Goal: Information Seeking & Learning: Learn about a topic

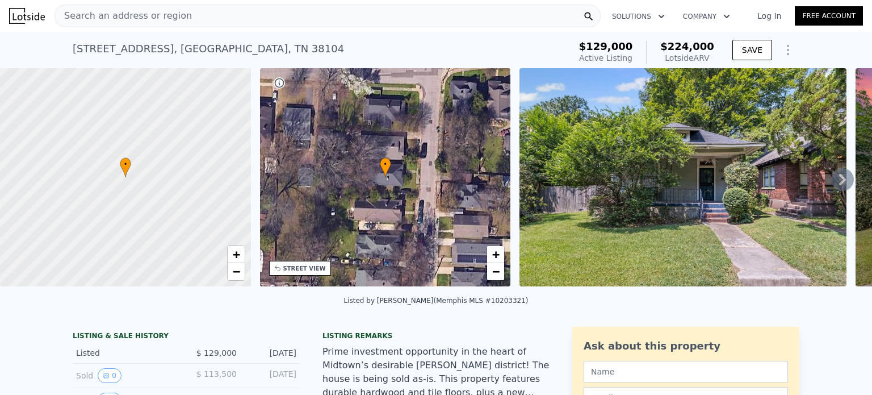
click at [211, 13] on div "Search an address or region" at bounding box center [327, 16] width 546 height 23
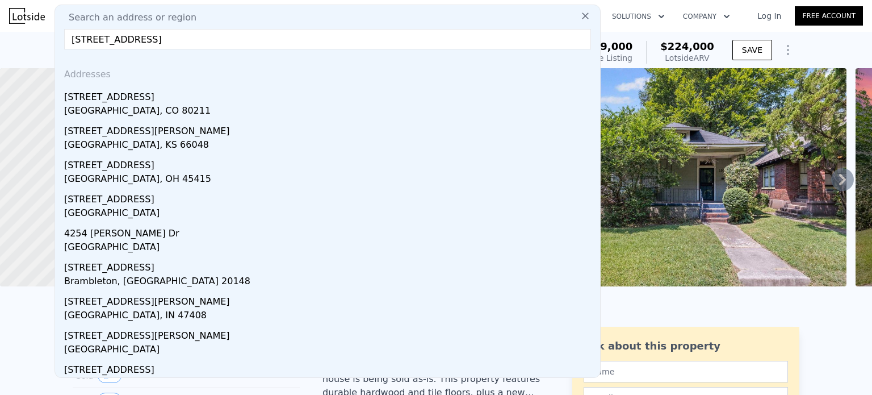
type input "[STREET_ADDRESS]"
click at [123, 104] on div "[GEOGRAPHIC_DATA], CO 80211" at bounding box center [329, 112] width 531 height 16
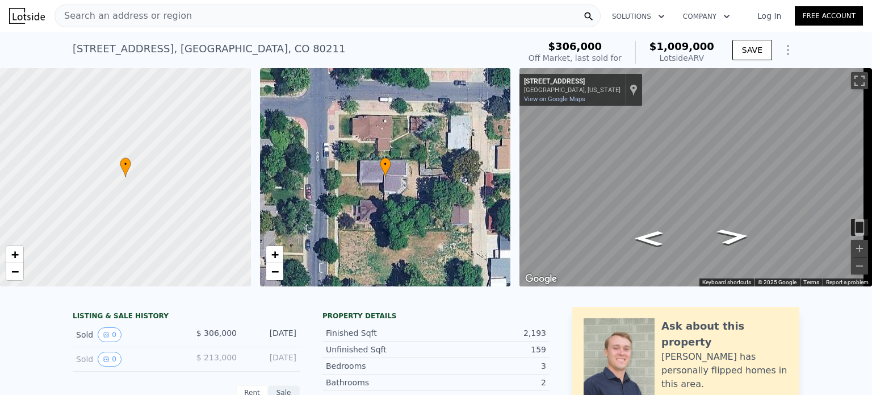
click at [787, 50] on icon "Show Options" at bounding box center [787, 49] width 1 height 9
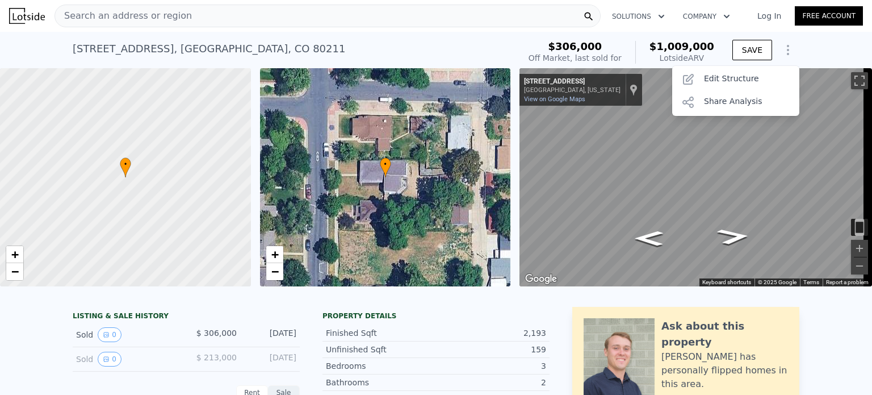
click at [736, 81] on div "Edit Structure" at bounding box center [735, 79] width 127 height 23
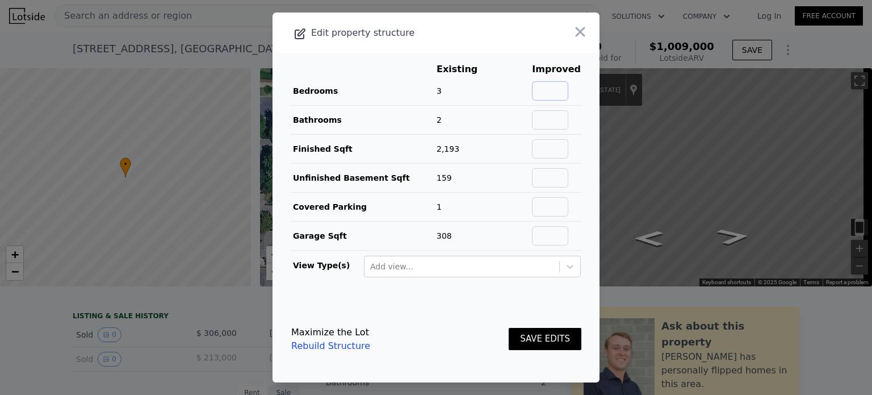
click at [553, 89] on input "text" at bounding box center [550, 90] width 36 height 19
type input "5"
click at [548, 124] on input "text" at bounding box center [550, 119] width 36 height 19
type input "3"
click at [565, 86] on input "5" at bounding box center [550, 90] width 36 height 19
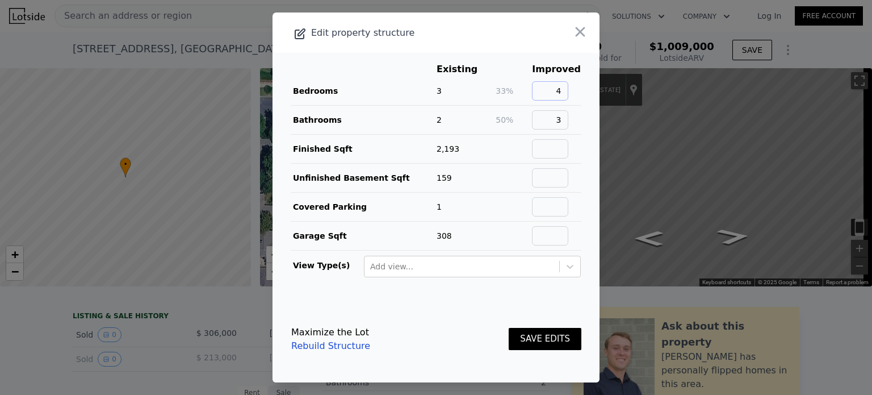
type input "4"
click at [563, 146] on input "text" at bounding box center [550, 148] width 36 height 19
type input "3350"
click at [527, 335] on button "SAVE EDITS" at bounding box center [545, 339] width 73 height 22
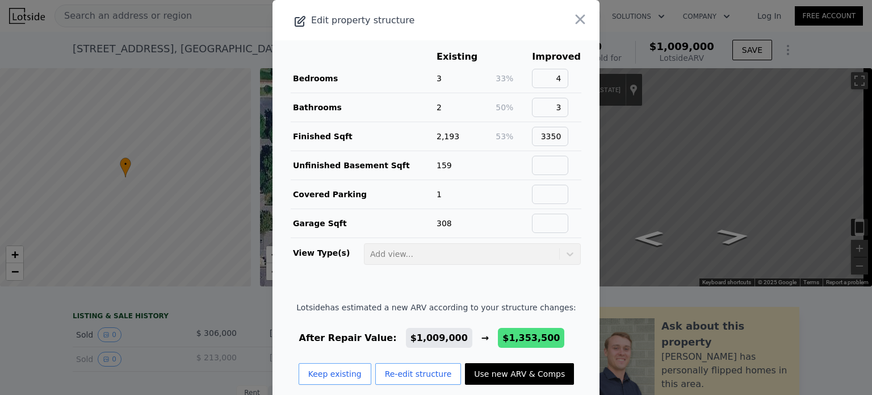
click at [485, 374] on button "Use new ARV & Comps" at bounding box center [519, 374] width 109 height 22
type input "4"
type input "5"
type input "3.75"
type input "2498"
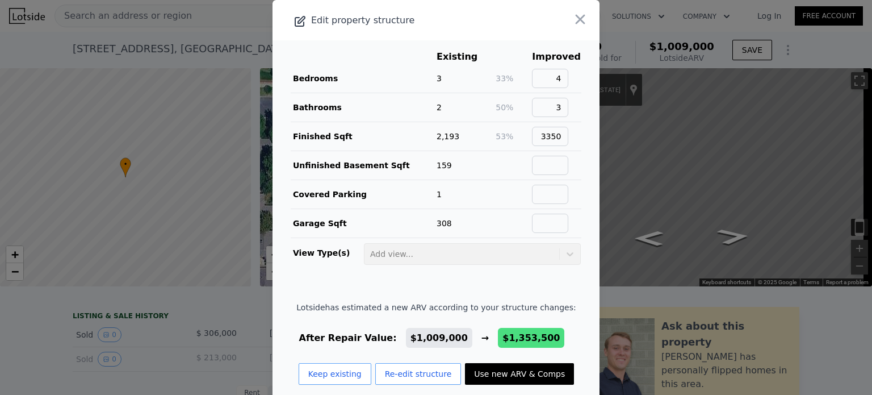
type input "4341"
type input "4582"
type input "9591"
type input "$ 1,353,500"
type input "$ 931,147"
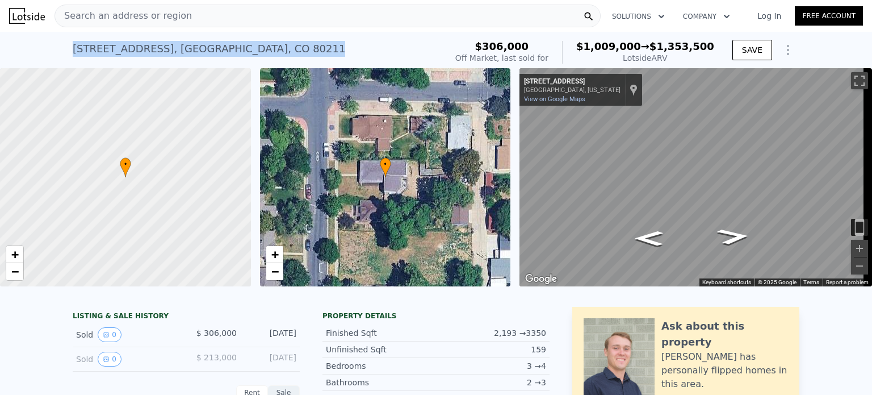
drag, startPoint x: 220, startPoint y: 58, endPoint x: 45, endPoint y: 54, distance: 174.9
click at [45, 54] on div "[STREET_ADDRESS] Sold [DATE] for $306k (~ARV $1.009m → $1.353m ) $306,000 Off M…" at bounding box center [436, 50] width 872 height 36
copy div "[STREET_ADDRESS]"
type input "3"
type input "4"
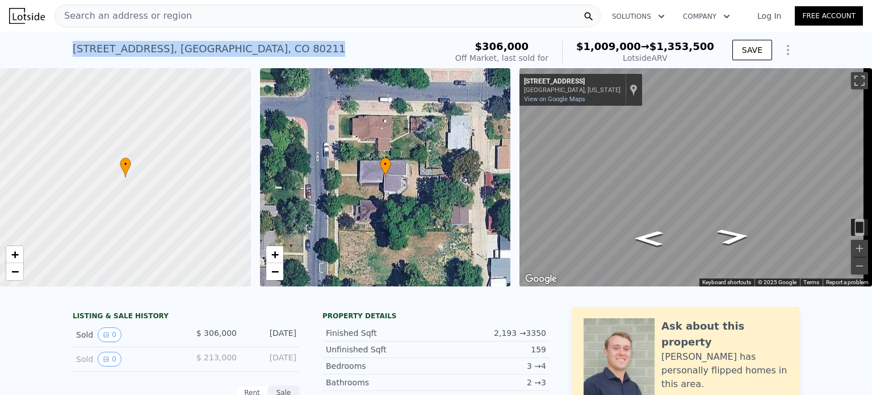
type input "2.5"
type input "1697"
type input "2022"
type input "4690"
type input "6600"
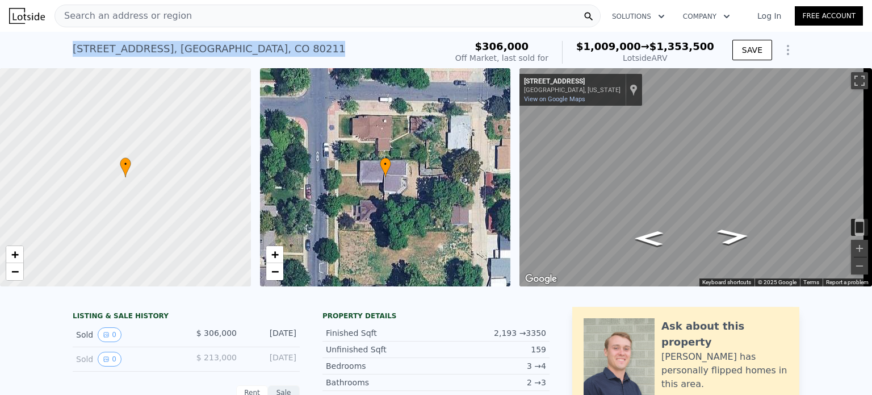
type input "$ 1,009,000"
type input "$ 609,269"
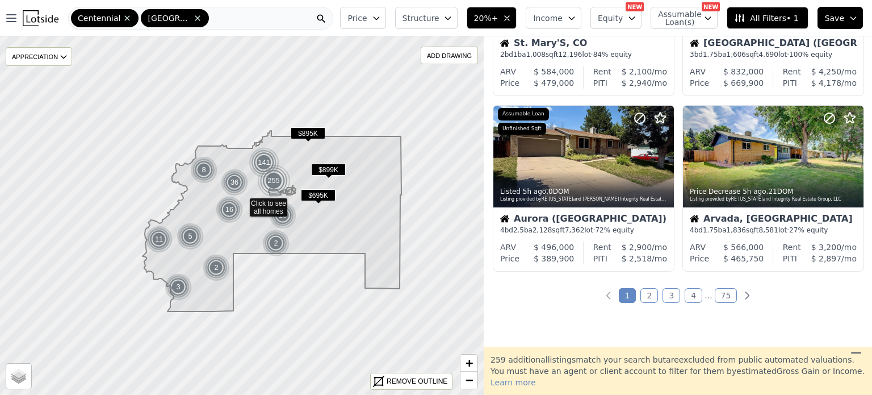
scroll to position [845, 0]
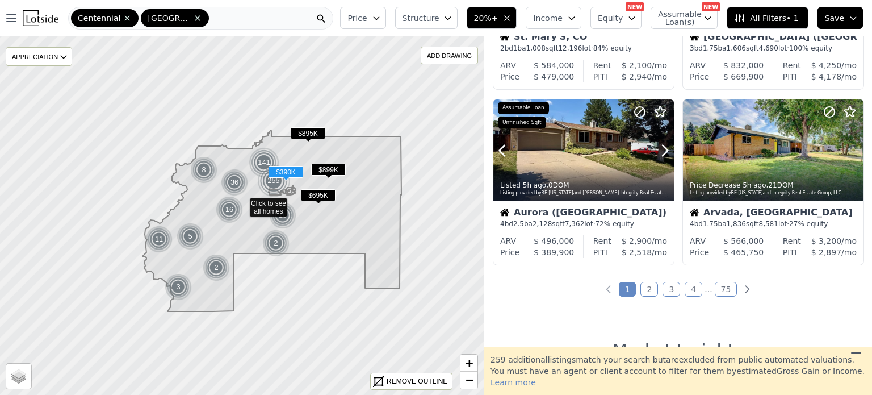
click at [567, 145] on div at bounding box center [583, 150] width 181 height 102
click at [852, 146] on icon at bounding box center [854, 150] width 5 height 11
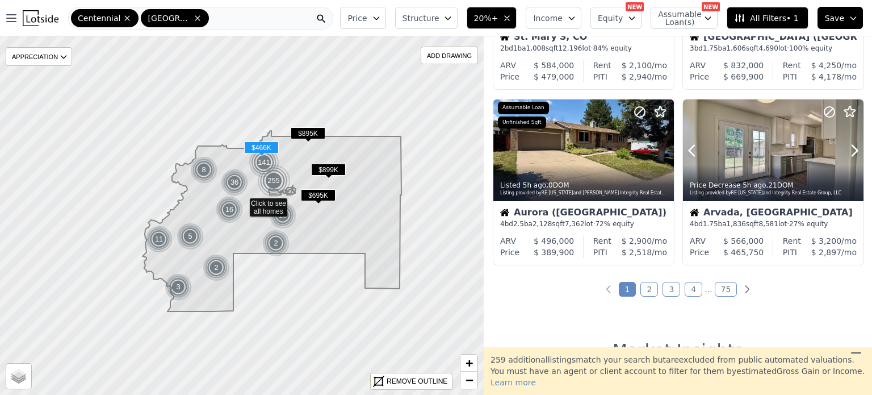
click at [852, 146] on icon at bounding box center [854, 150] width 5 height 11
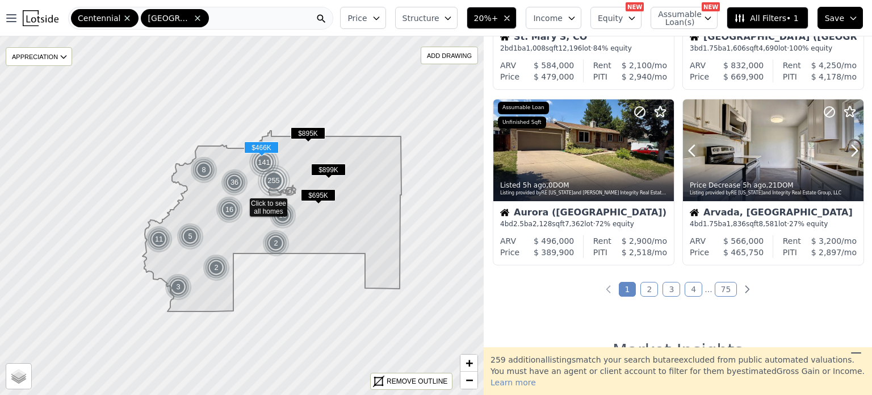
click at [852, 146] on icon at bounding box center [854, 150] width 5 height 11
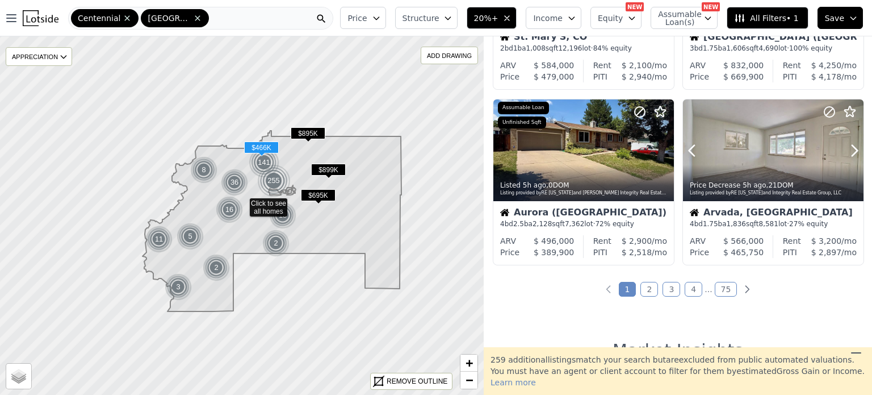
click at [852, 146] on icon at bounding box center [854, 150] width 5 height 11
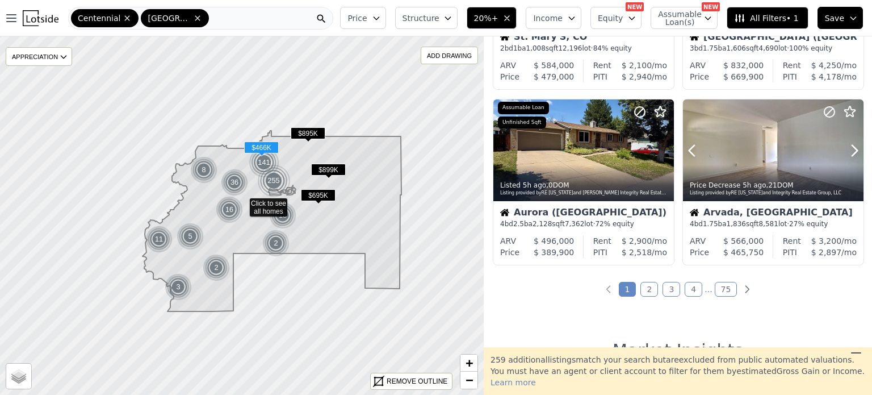
click at [852, 146] on icon at bounding box center [854, 150] width 5 height 11
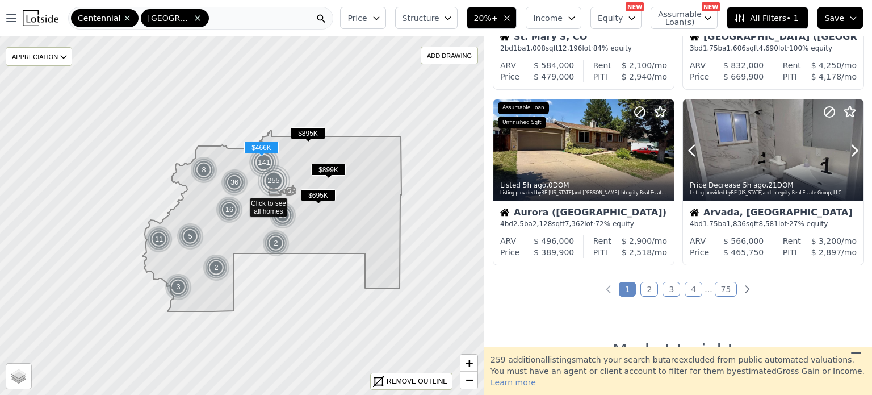
click at [852, 146] on icon at bounding box center [854, 150] width 5 height 11
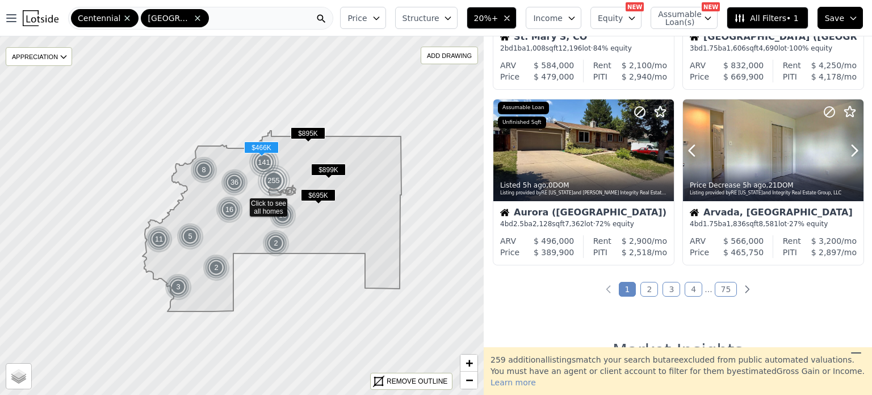
click at [852, 146] on icon at bounding box center [854, 150] width 5 height 11
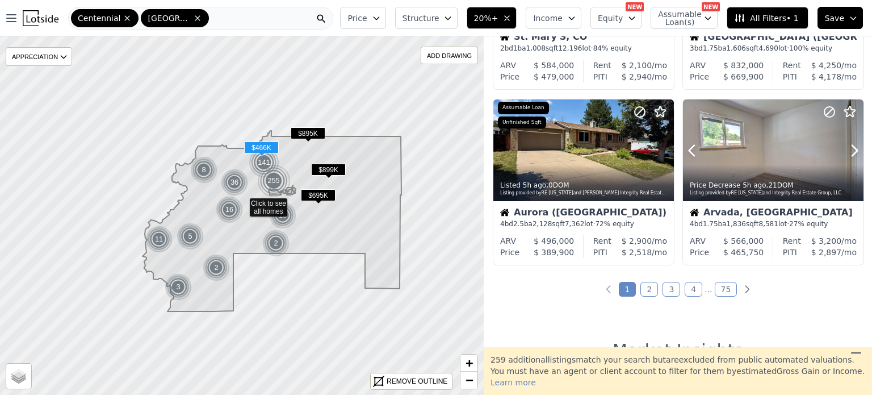
click at [852, 146] on icon at bounding box center [854, 150] width 5 height 11
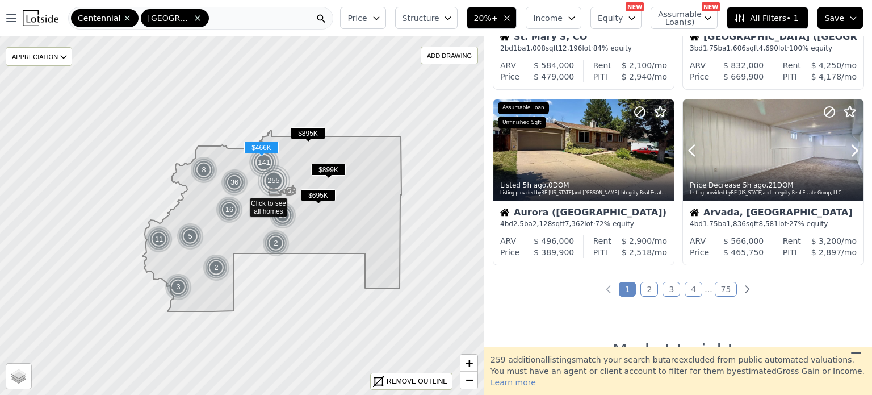
click at [852, 146] on icon at bounding box center [854, 150] width 5 height 11
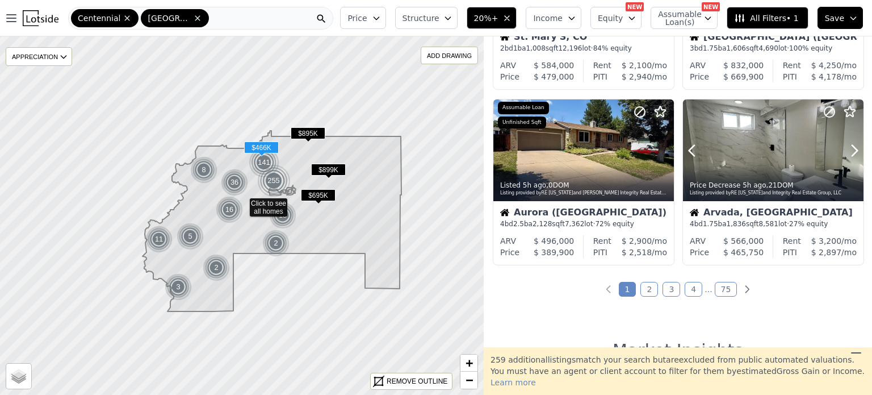
click at [852, 146] on icon at bounding box center [854, 150] width 5 height 11
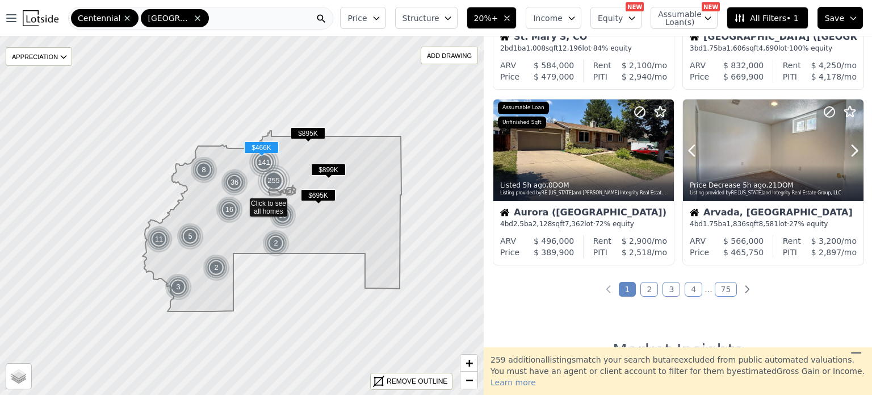
drag, startPoint x: 850, startPoint y: 146, endPoint x: 703, endPoint y: 274, distance: 195.2
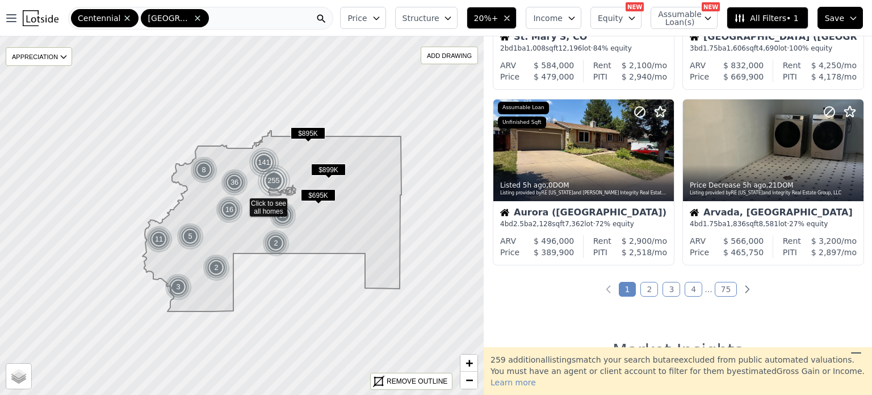
click at [648, 288] on link "2" at bounding box center [649, 289] width 18 height 15
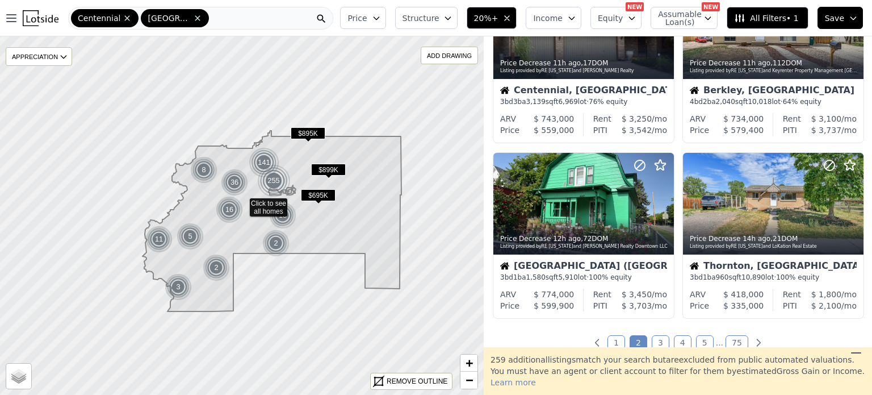
scroll to position [844, 0]
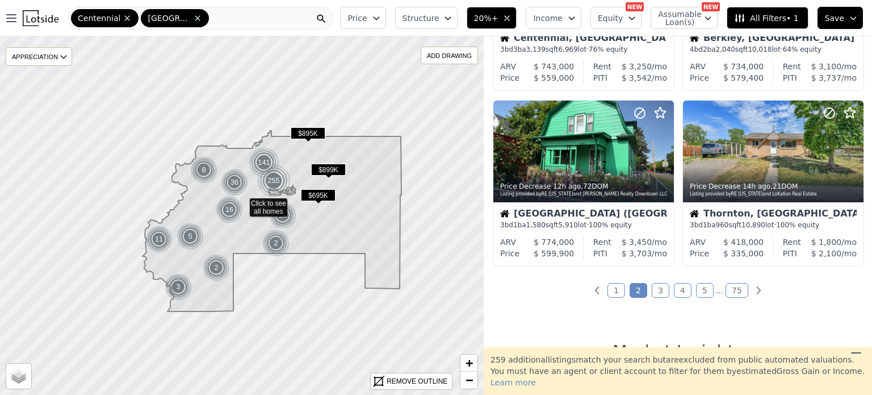
click at [659, 290] on link "3" at bounding box center [661, 290] width 18 height 15
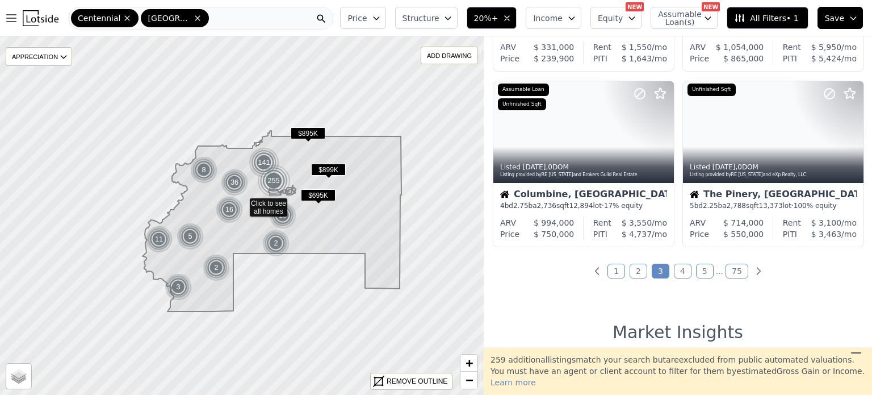
scroll to position [876, 0]
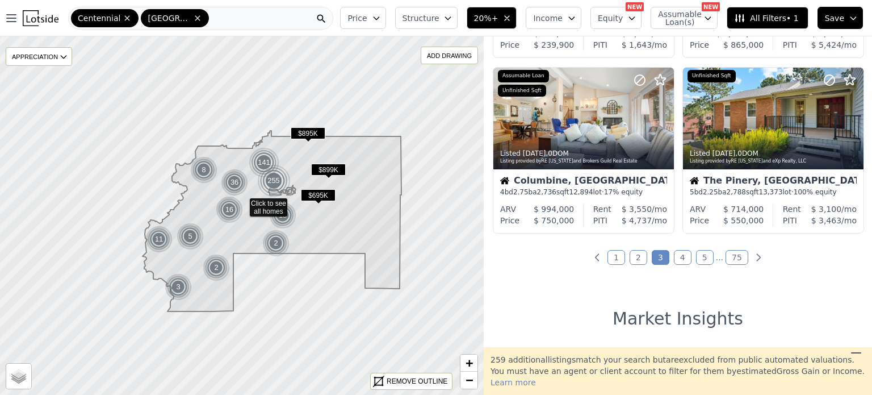
click at [682, 256] on link "4" at bounding box center [683, 257] width 18 height 15
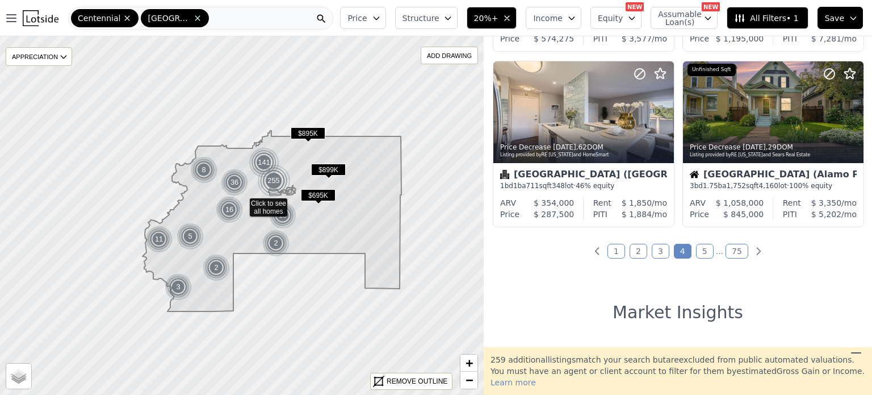
scroll to position [902, 0]
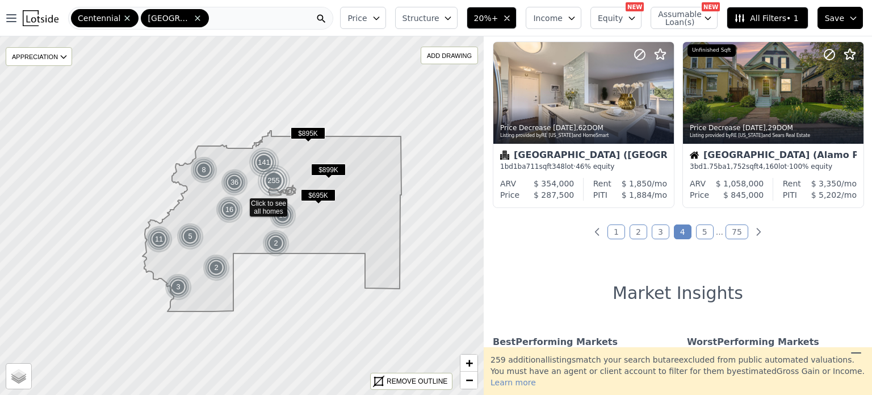
click at [697, 236] on link "5" at bounding box center [705, 231] width 18 height 15
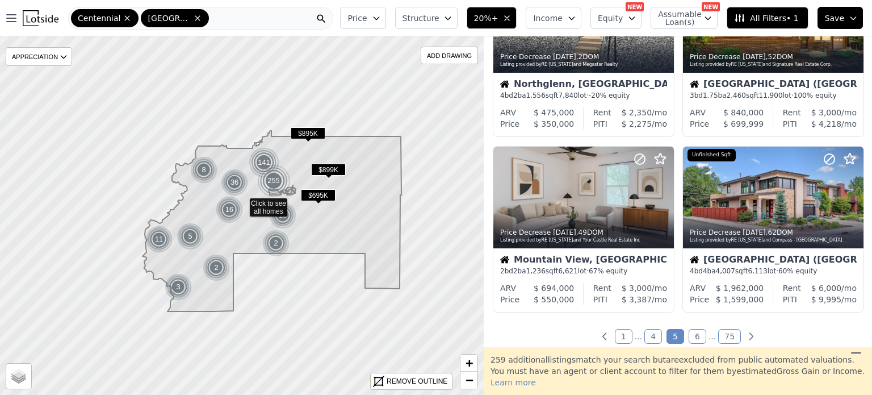
scroll to position [804, 0]
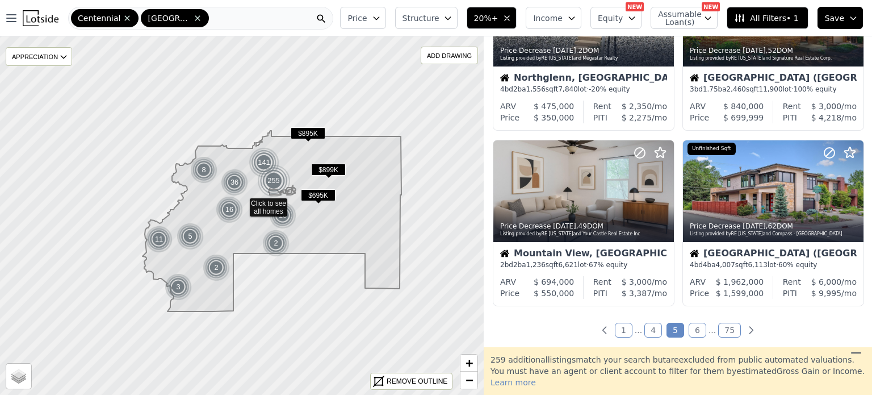
click at [691, 326] on link "6" at bounding box center [698, 329] width 18 height 15
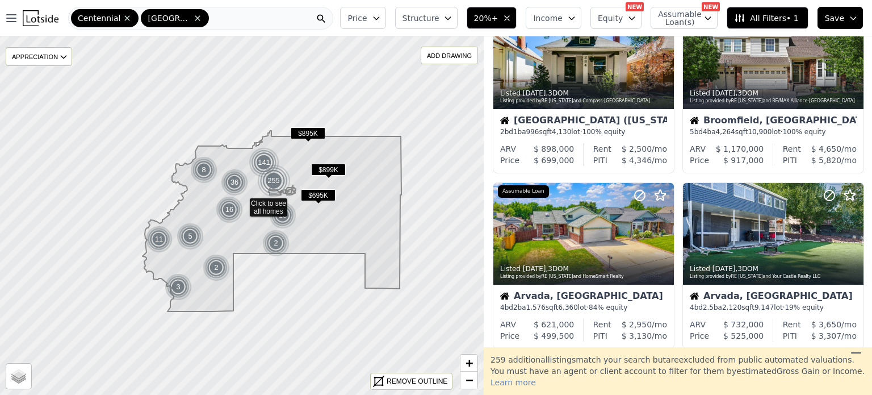
scroll to position [970, 0]
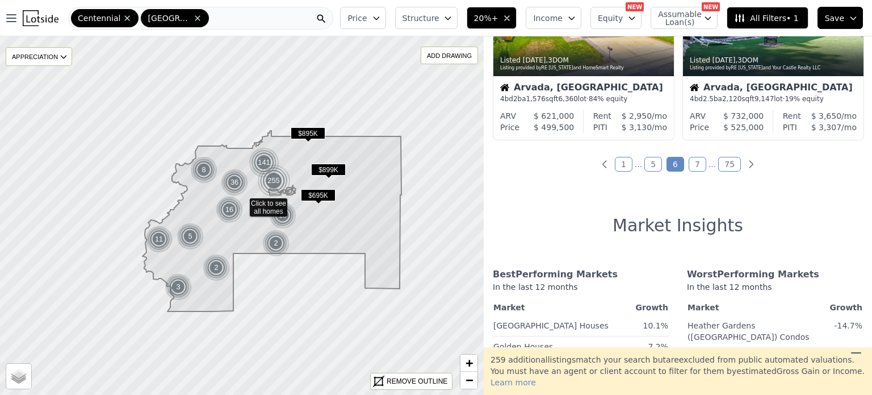
click at [689, 164] on link "7" at bounding box center [698, 164] width 18 height 15
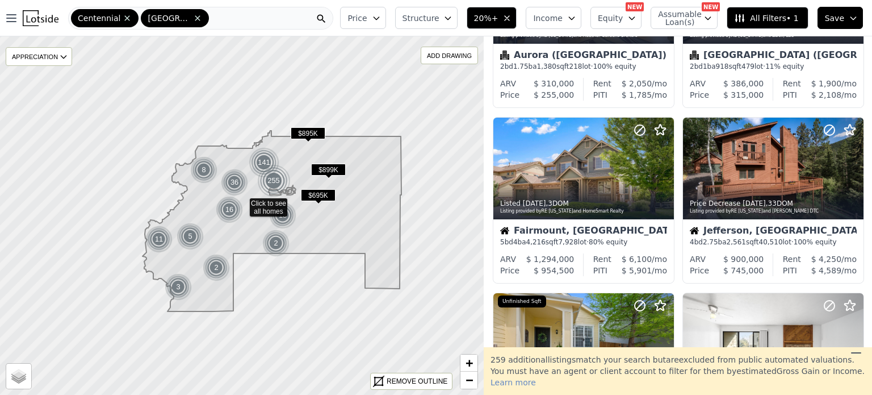
scroll to position [132, 0]
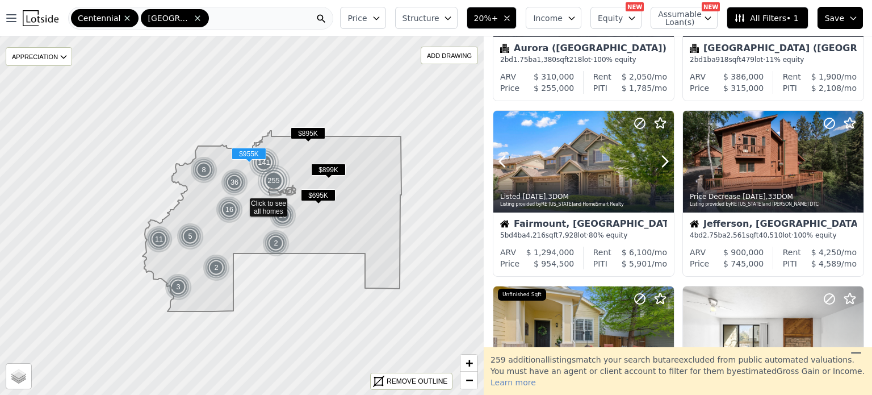
click at [660, 169] on icon at bounding box center [665, 161] width 18 height 18
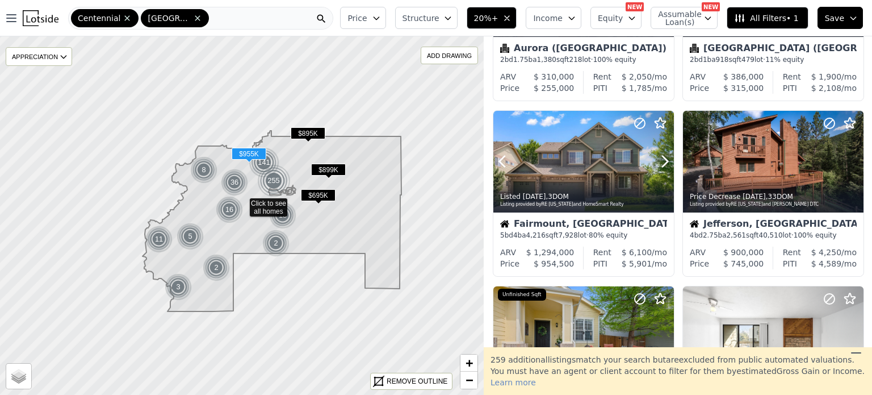
click at [660, 169] on icon at bounding box center [665, 161] width 18 height 18
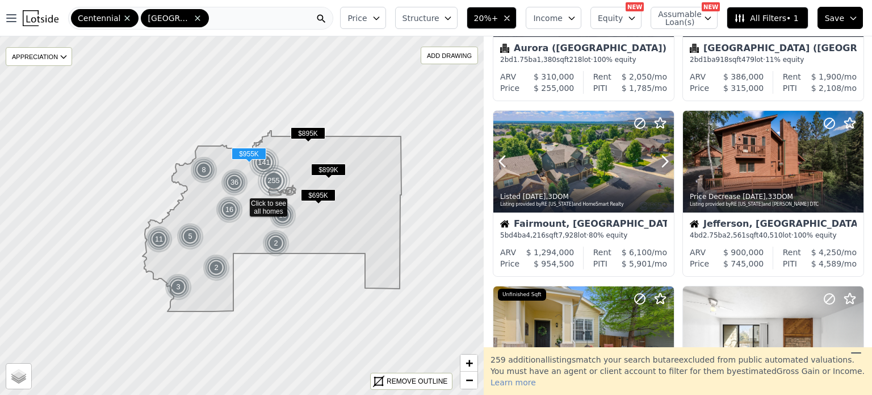
click at [660, 169] on icon at bounding box center [665, 161] width 18 height 18
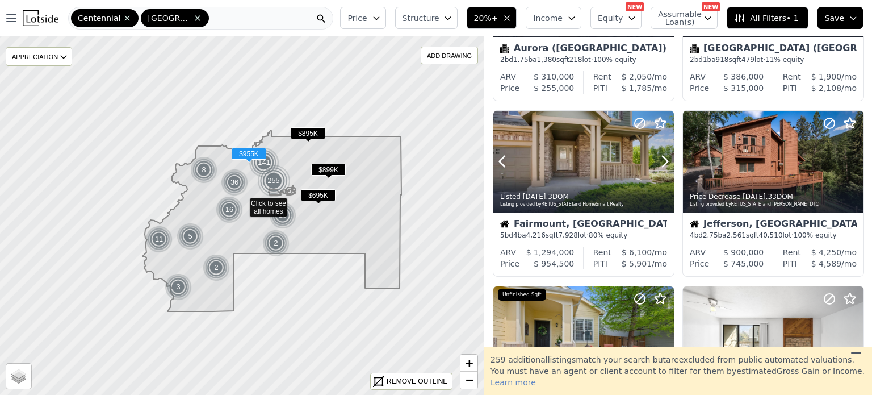
click at [660, 169] on icon at bounding box center [665, 161] width 18 height 18
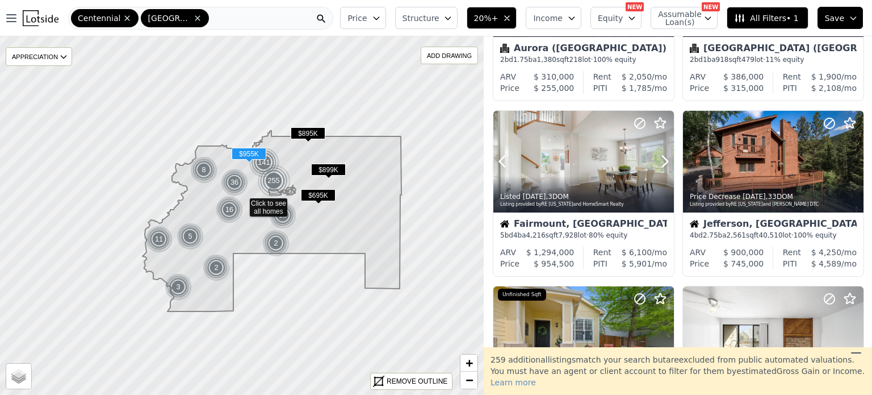
click at [660, 169] on icon at bounding box center [665, 161] width 18 height 18
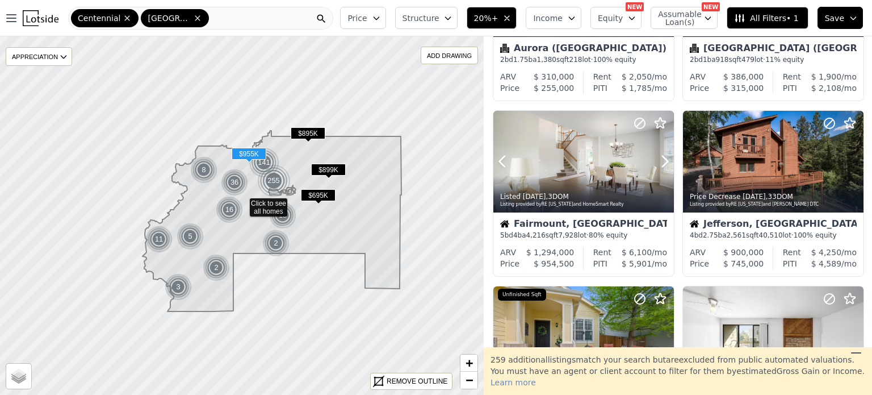
click at [660, 169] on icon at bounding box center [665, 161] width 18 height 18
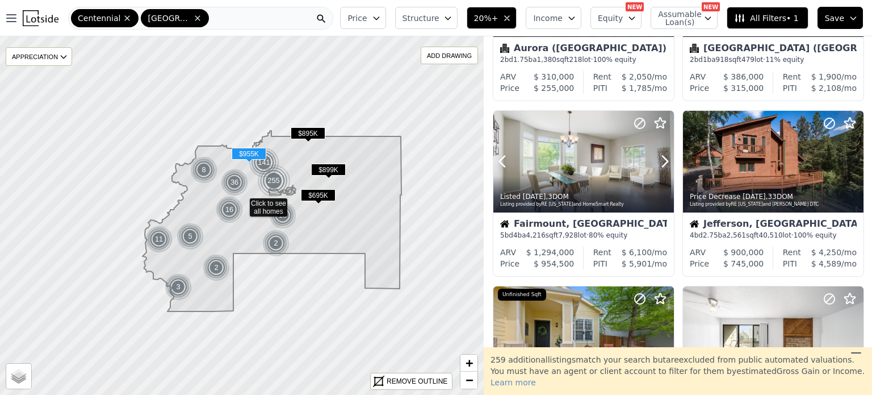
click at [660, 169] on icon at bounding box center [665, 161] width 18 height 18
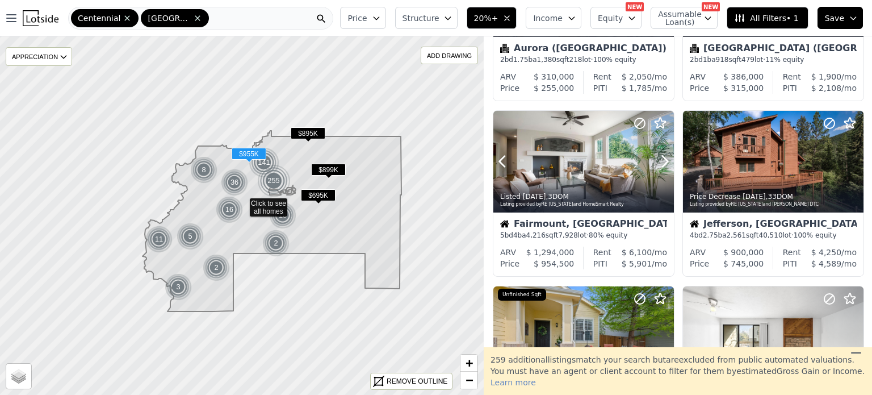
click at [660, 169] on icon at bounding box center [665, 161] width 18 height 18
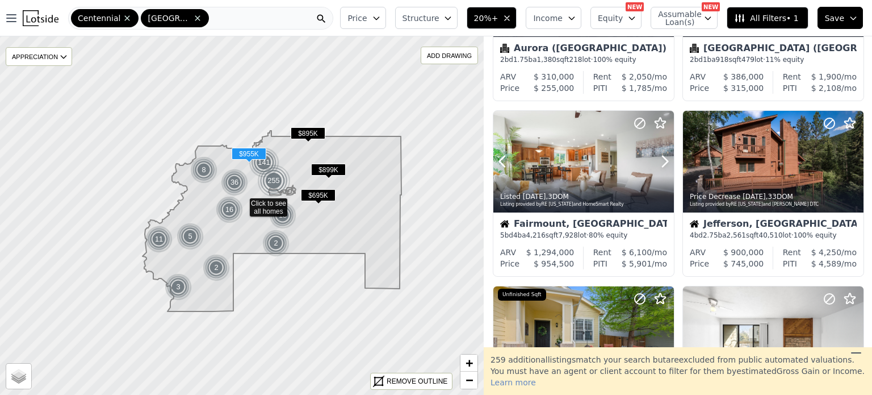
click at [660, 169] on icon at bounding box center [665, 161] width 18 height 18
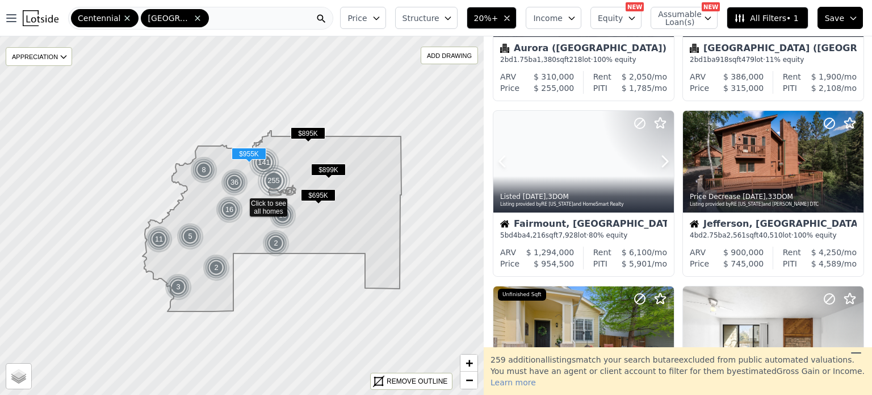
click at [660, 169] on icon at bounding box center [665, 161] width 18 height 18
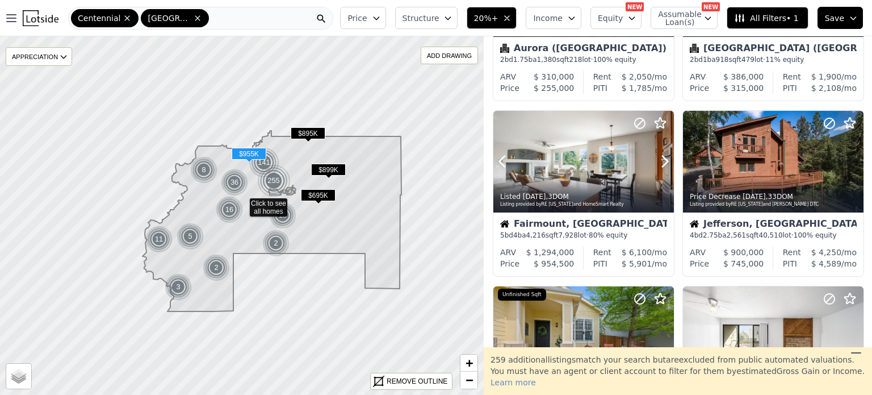
click at [660, 169] on icon at bounding box center [665, 161] width 18 height 18
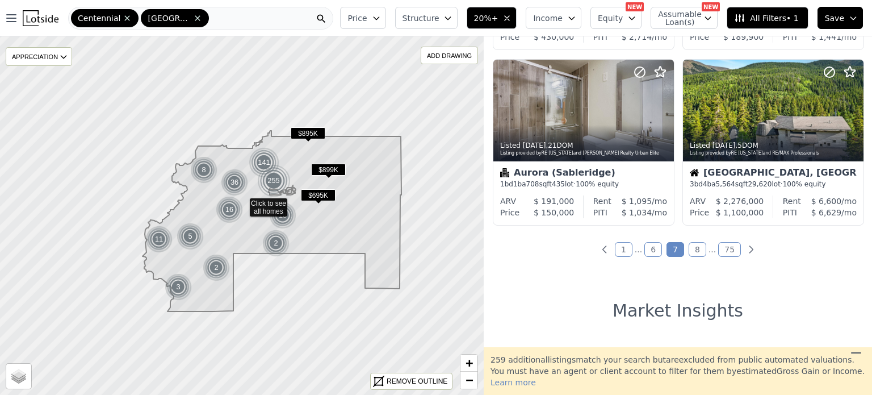
scroll to position [891, 0]
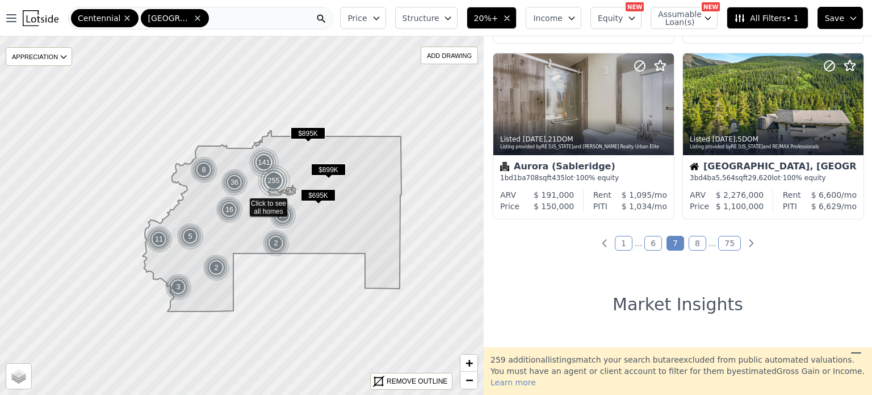
click at [689, 244] on link "8" at bounding box center [698, 243] width 18 height 15
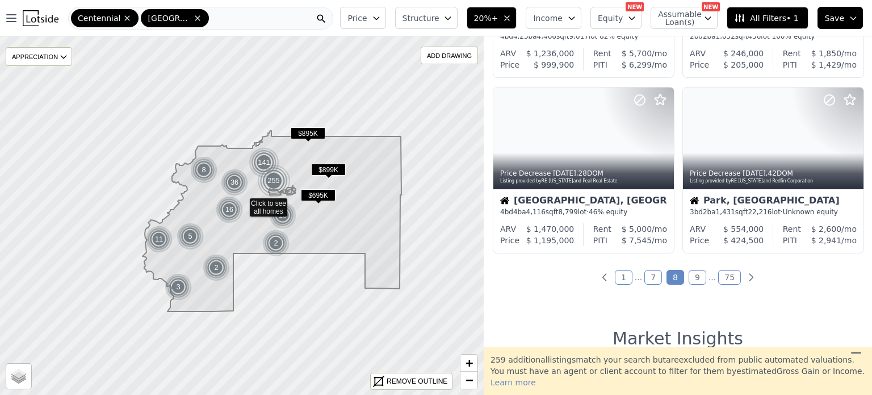
scroll to position [863, 0]
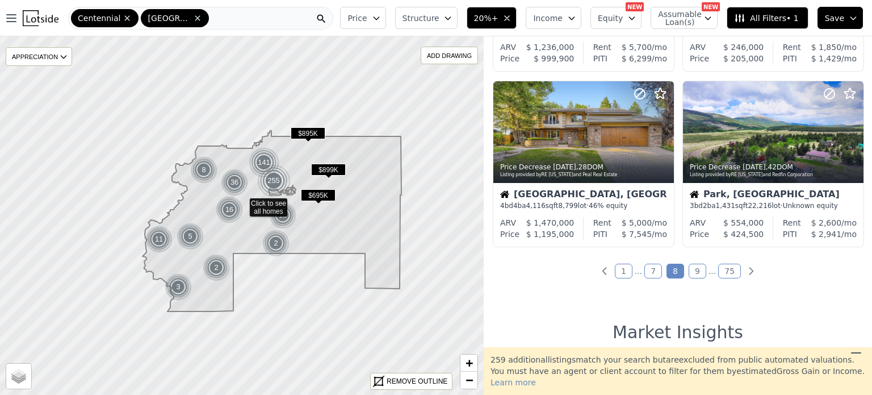
click at [696, 275] on link "9" at bounding box center [698, 270] width 18 height 15
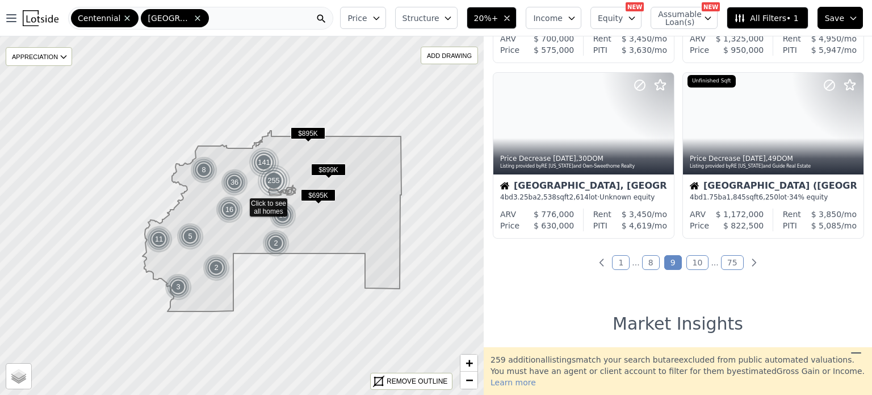
scroll to position [884, 0]
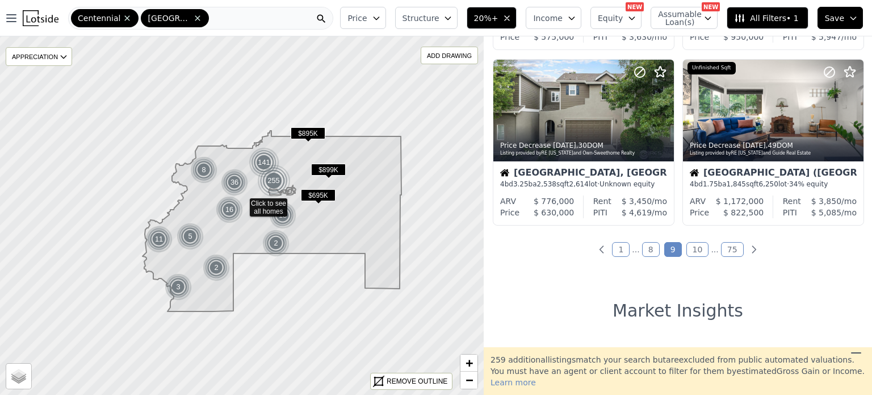
click at [691, 247] on link "10" at bounding box center [697, 249] width 23 height 15
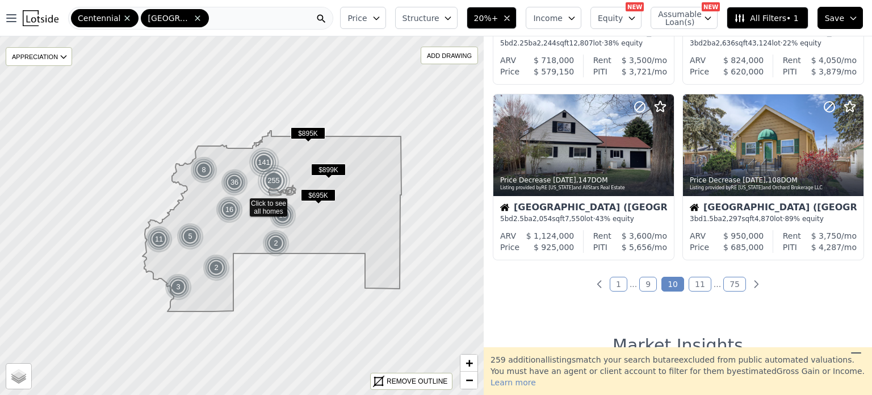
scroll to position [863, 0]
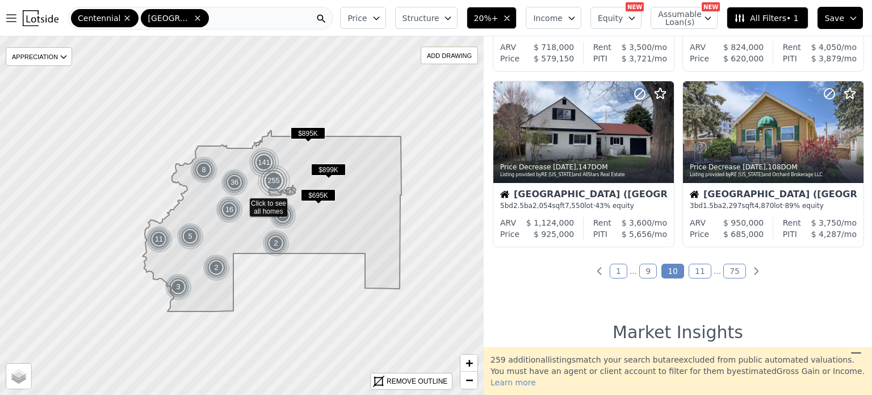
click at [695, 268] on link "11" at bounding box center [700, 270] width 23 height 15
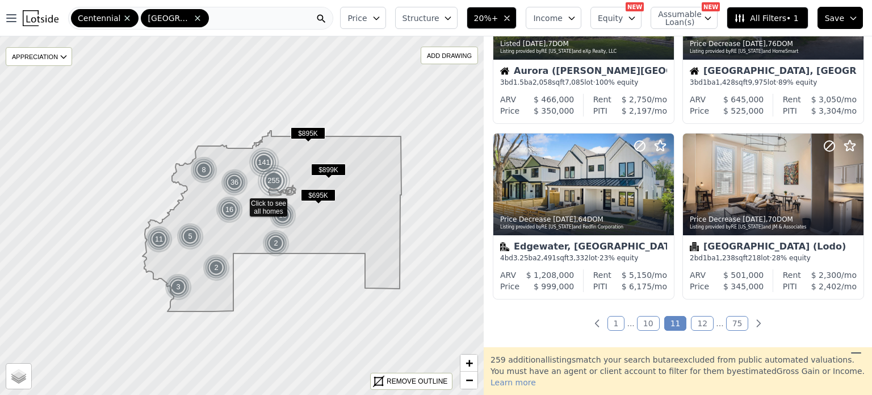
scroll to position [824, 0]
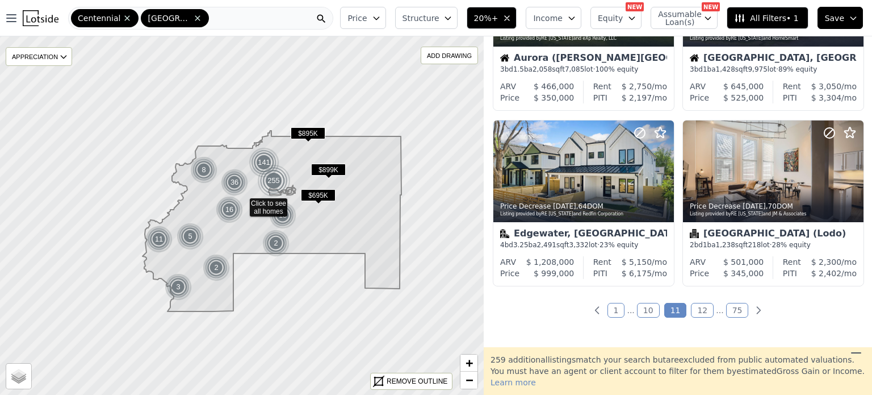
click at [692, 308] on link "12" at bounding box center [702, 310] width 23 height 15
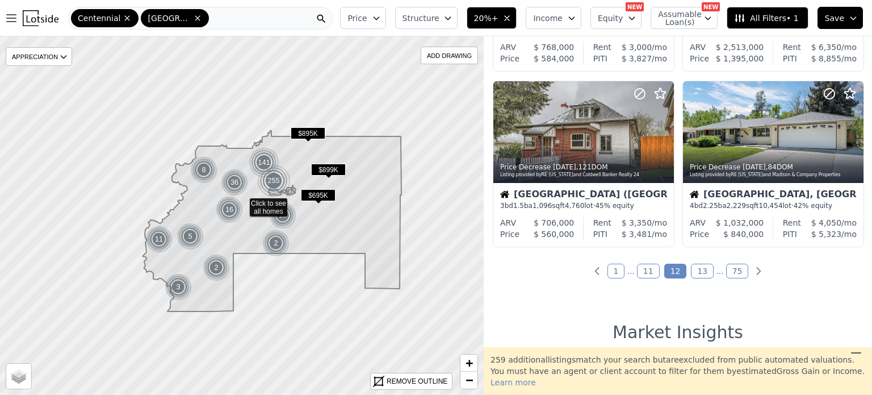
scroll to position [870, 0]
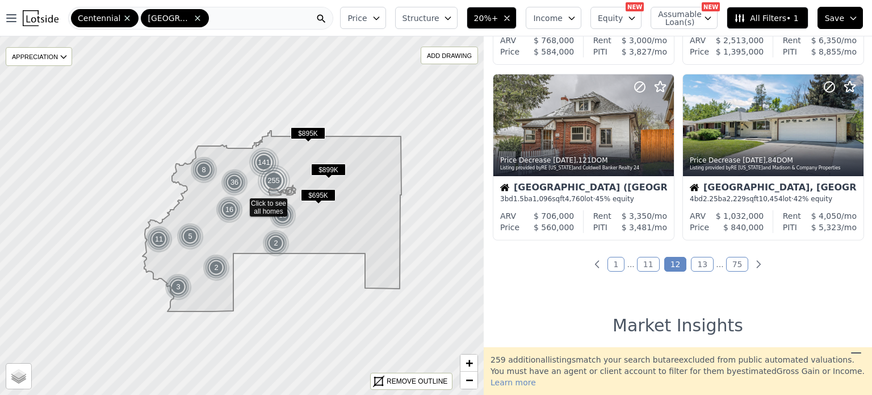
click at [698, 258] on link "13" at bounding box center [702, 264] width 23 height 15
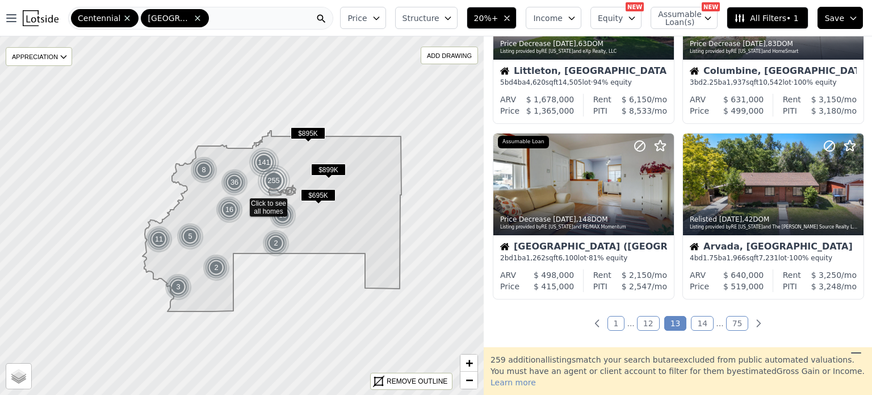
scroll to position [837, 0]
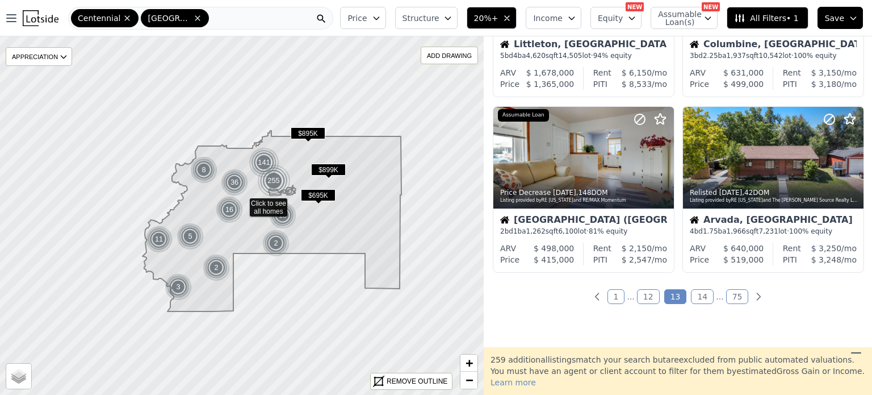
click at [702, 293] on link "14" at bounding box center [702, 296] width 23 height 15
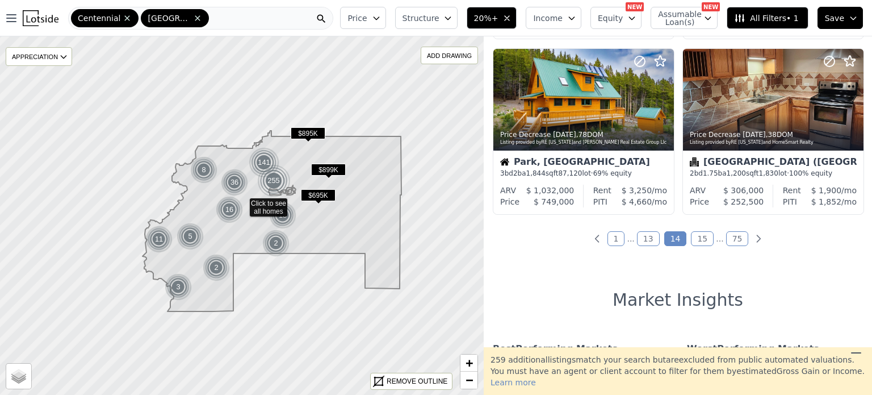
scroll to position [902, 0]
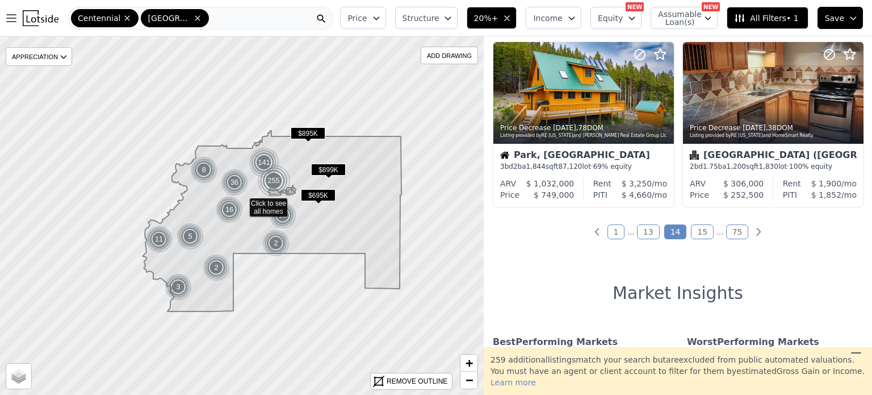
click at [698, 230] on link "15" at bounding box center [702, 231] width 23 height 15
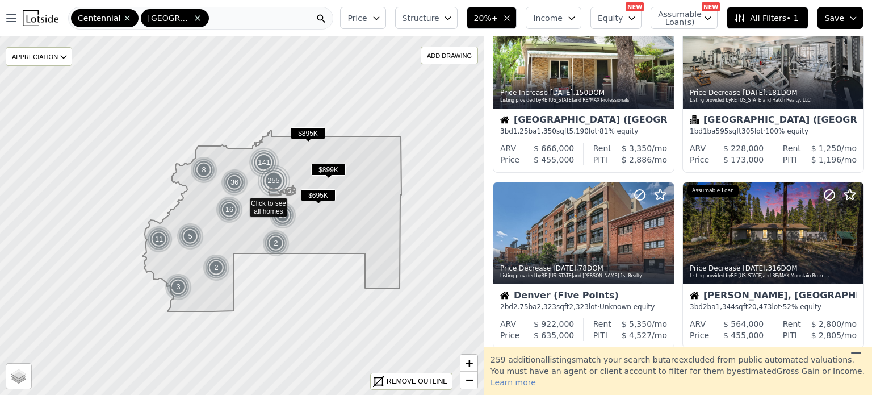
scroll to position [229, 0]
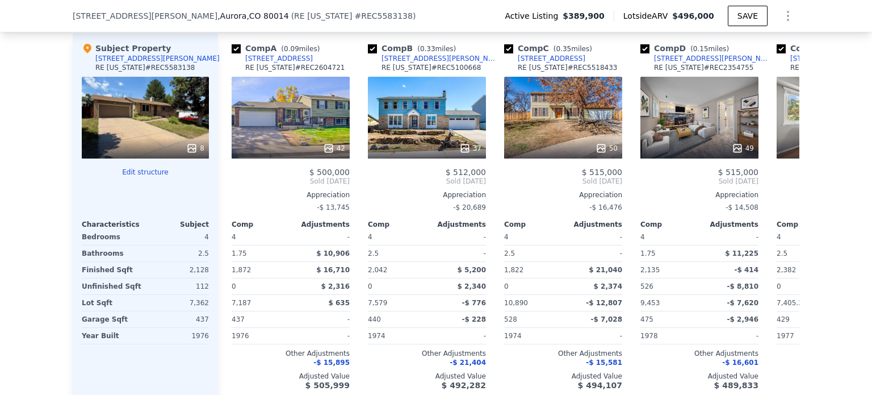
scroll to position [1174, 0]
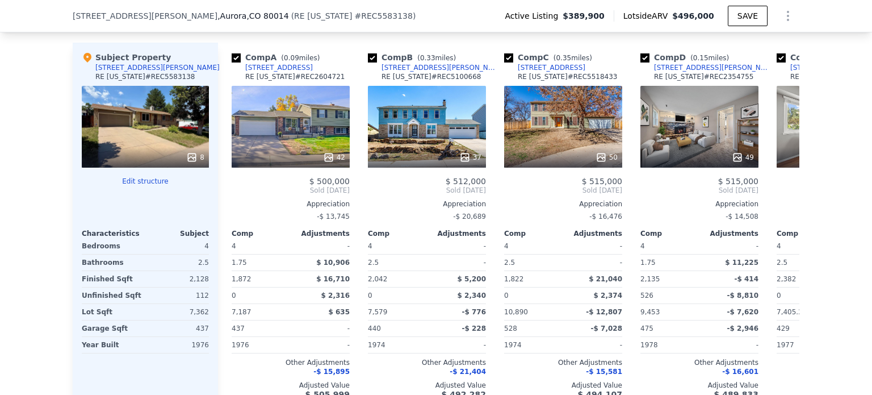
click at [263, 141] on div "42" at bounding box center [291, 127] width 118 height 82
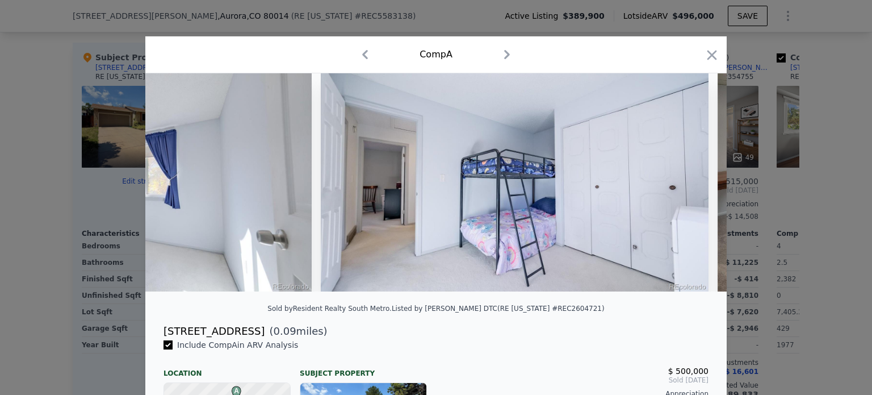
scroll to position [0, 13558]
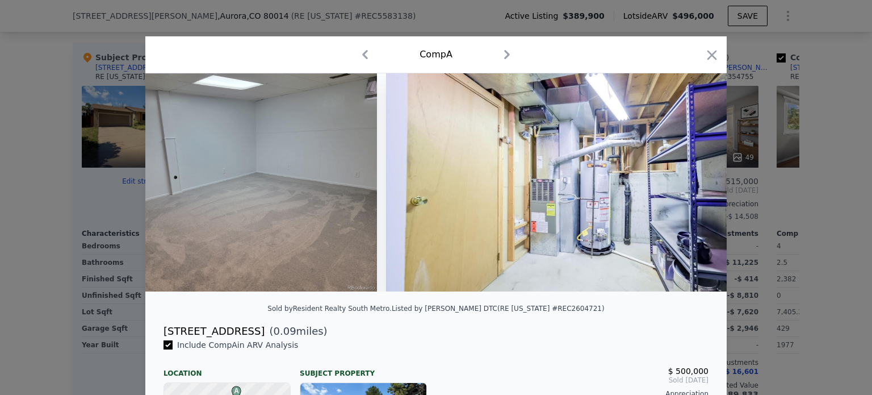
click at [704, 60] on icon "button" at bounding box center [712, 55] width 16 height 16
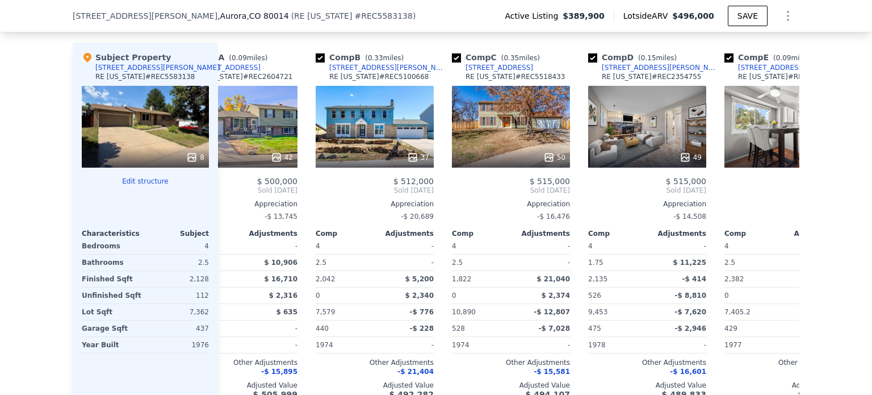
scroll to position [0, 54]
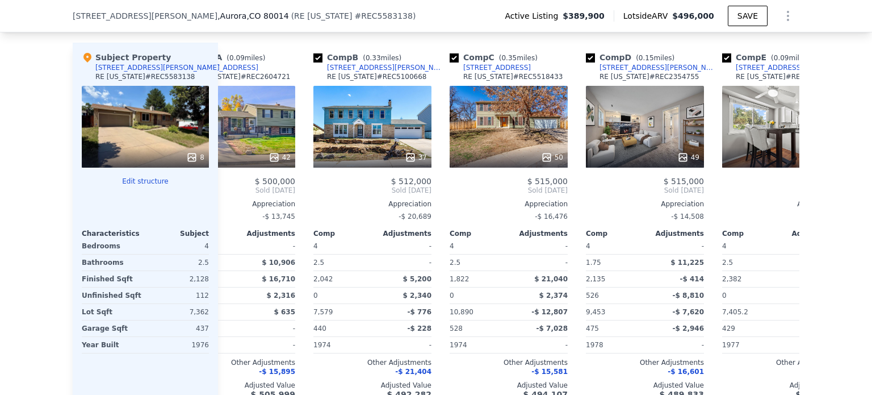
click at [515, 124] on div "50" at bounding box center [509, 127] width 118 height 82
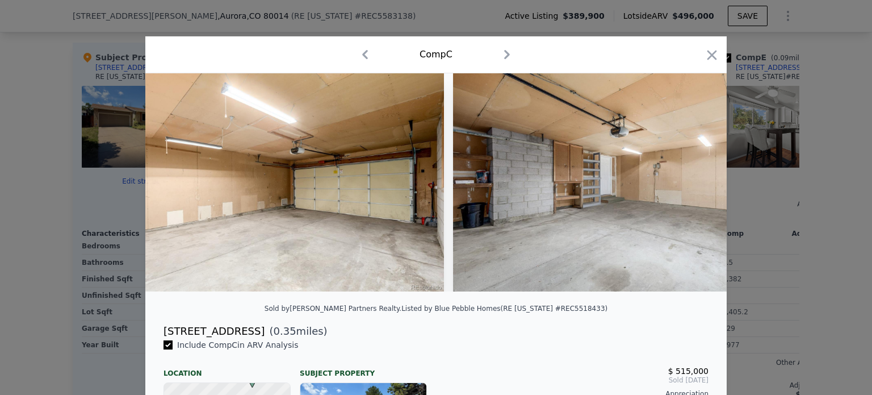
scroll to position [0, 14164]
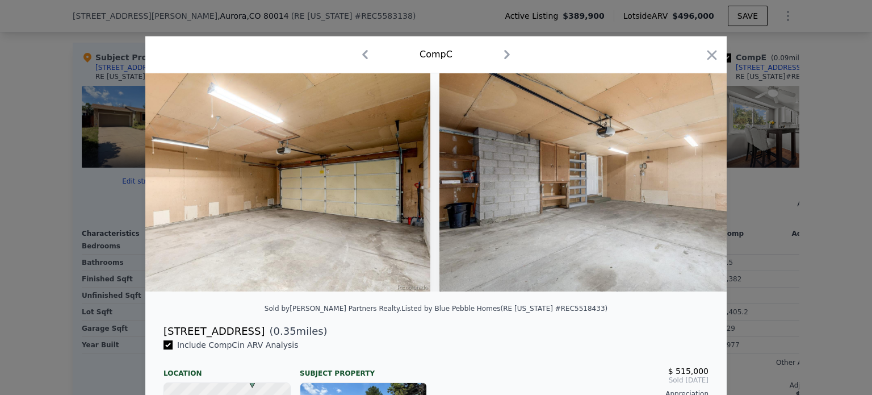
click at [708, 58] on icon "button" at bounding box center [712, 55] width 16 height 16
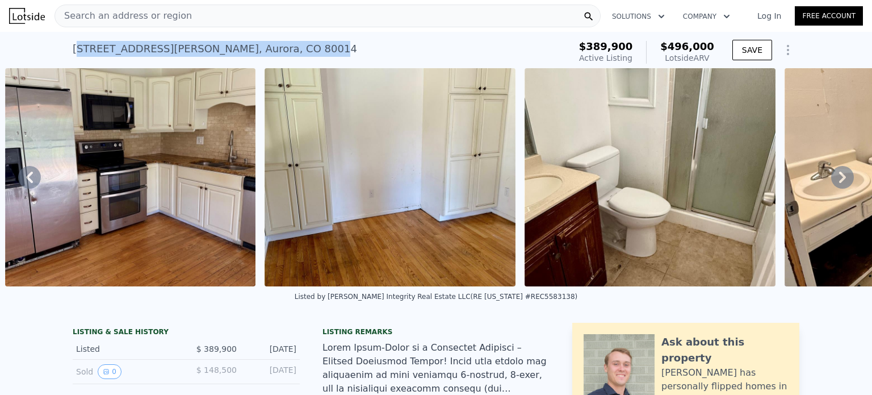
drag, startPoint x: 224, startPoint y: 47, endPoint x: 74, endPoint y: 52, distance: 149.9
click at [74, 52] on div "2597 S Dillon St , Aurora , CO 80014" at bounding box center [215, 49] width 284 height 16
copy div "597 S Dillon St , Aurora , CO 8001"
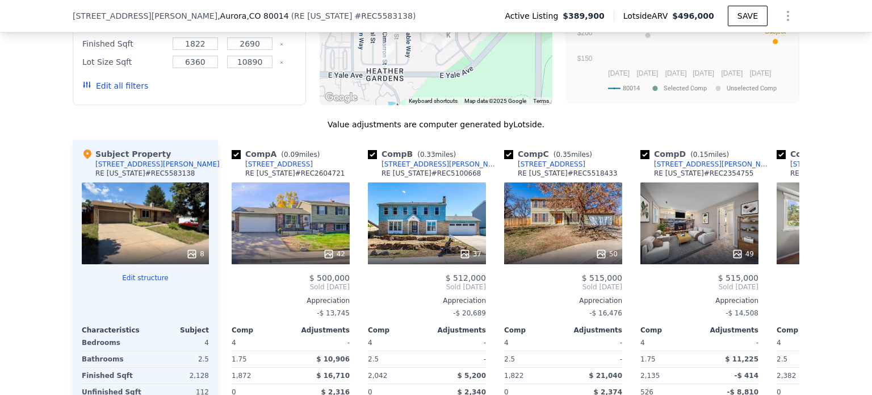
scroll to position [1076, 0]
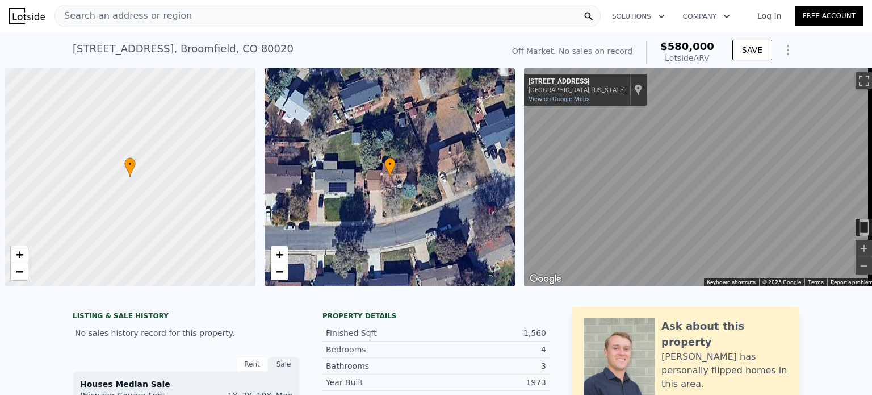
scroll to position [0, 5]
